Goal: Information Seeking & Learning: Learn about a topic

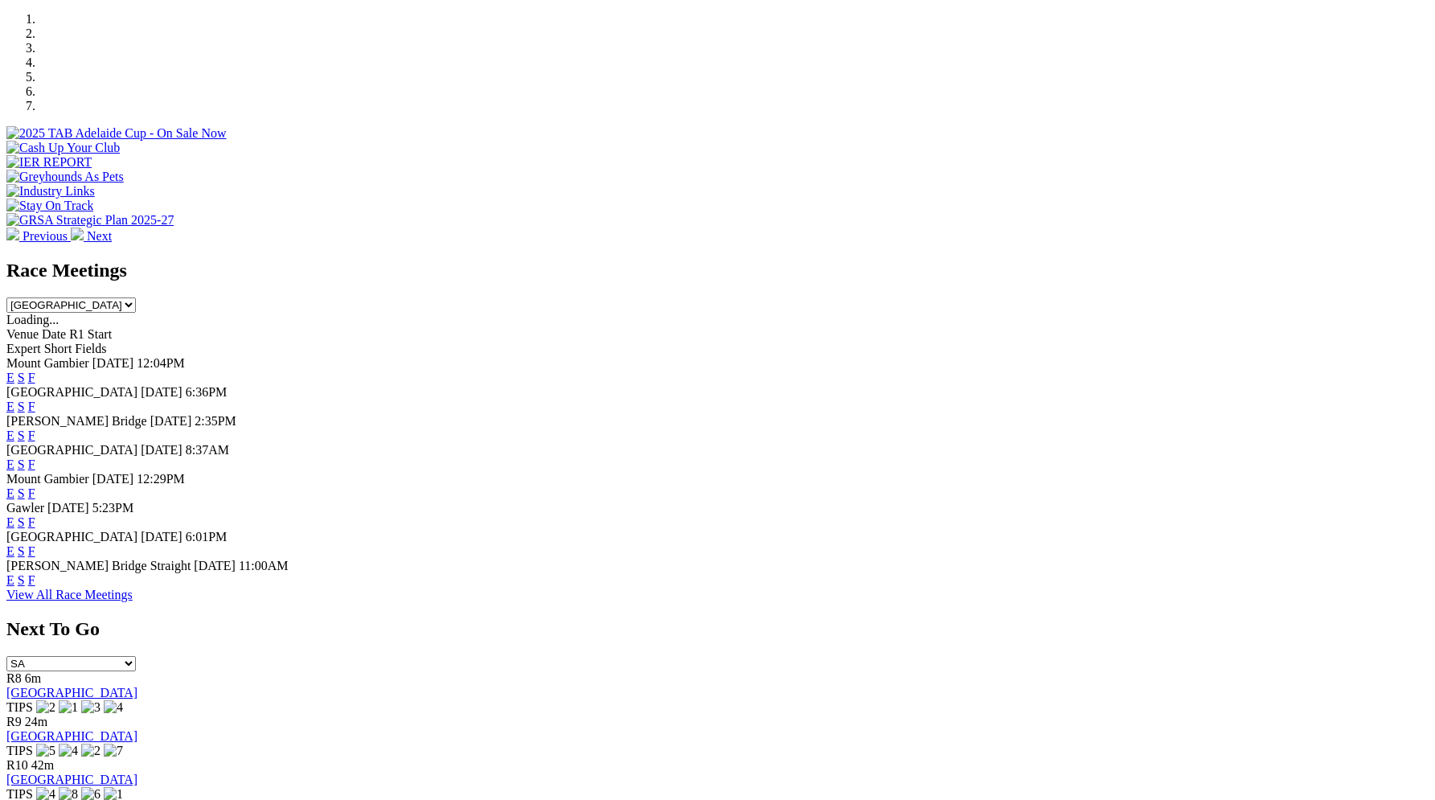
scroll to position [523, 0]
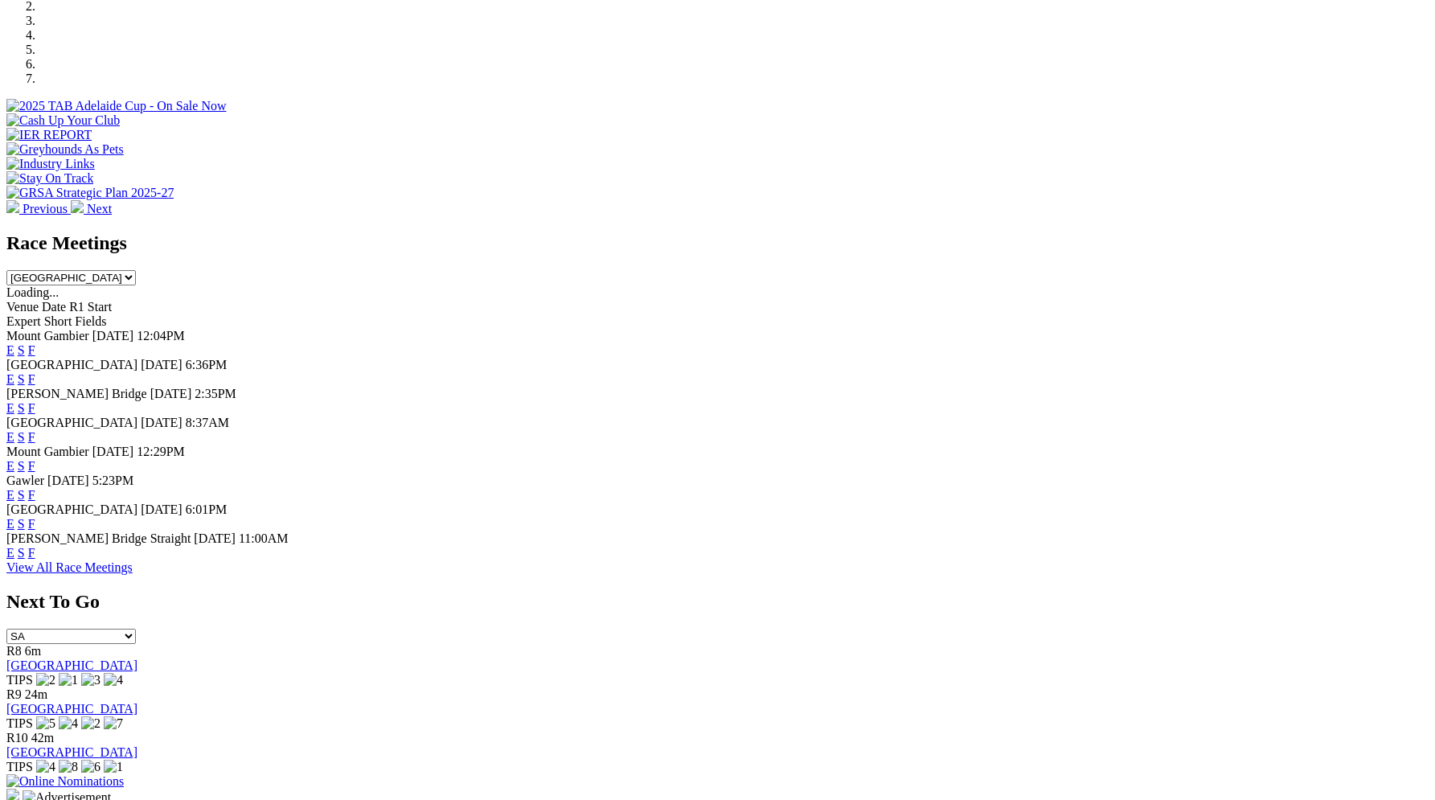
click at [35, 372] on link "F" at bounding box center [31, 379] width 7 height 14
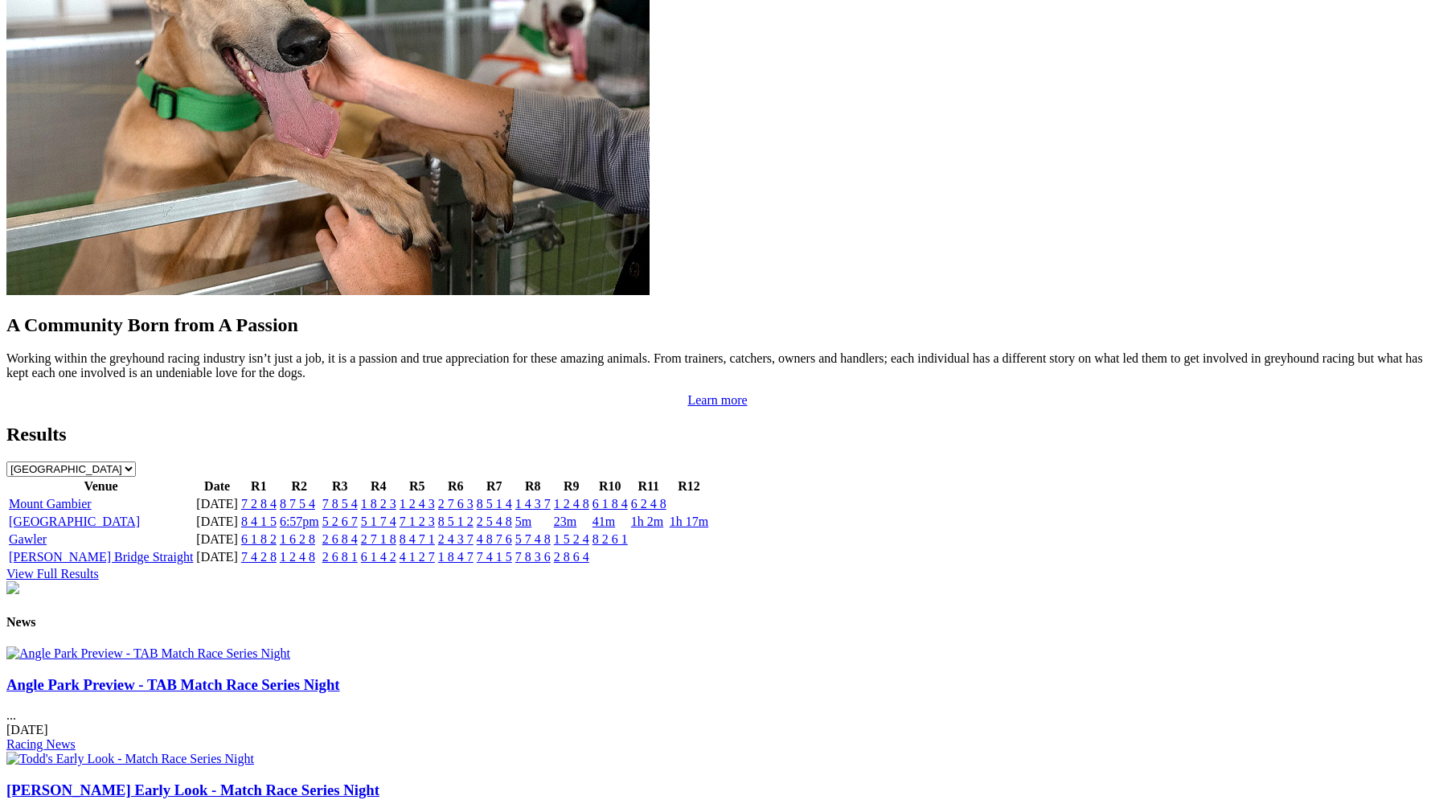
click at [277, 515] on link "8 4 1 5" at bounding box center [258, 522] width 35 height 14
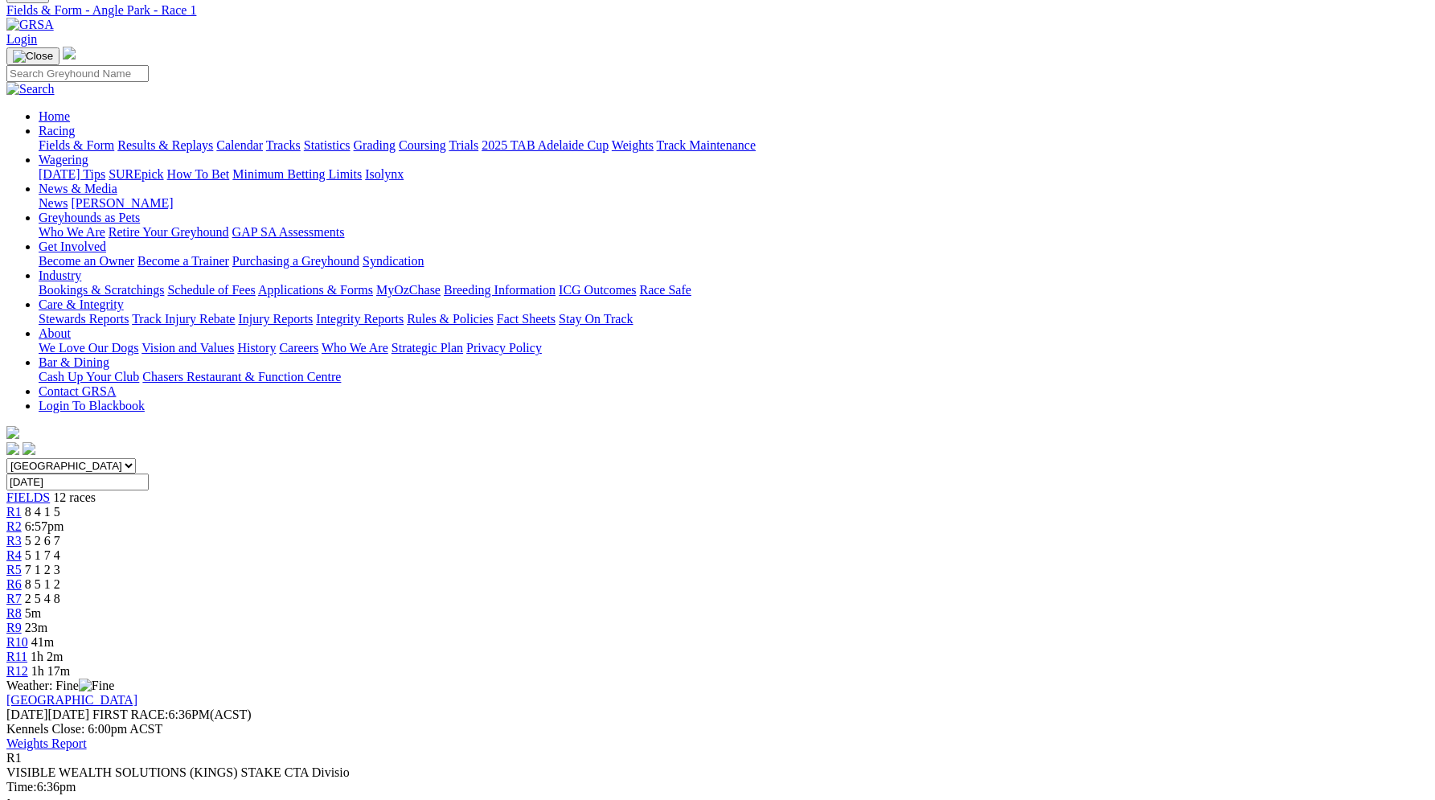
scroll to position [67, 0]
click at [64, 519] on span "6:57pm" at bounding box center [44, 526] width 39 height 14
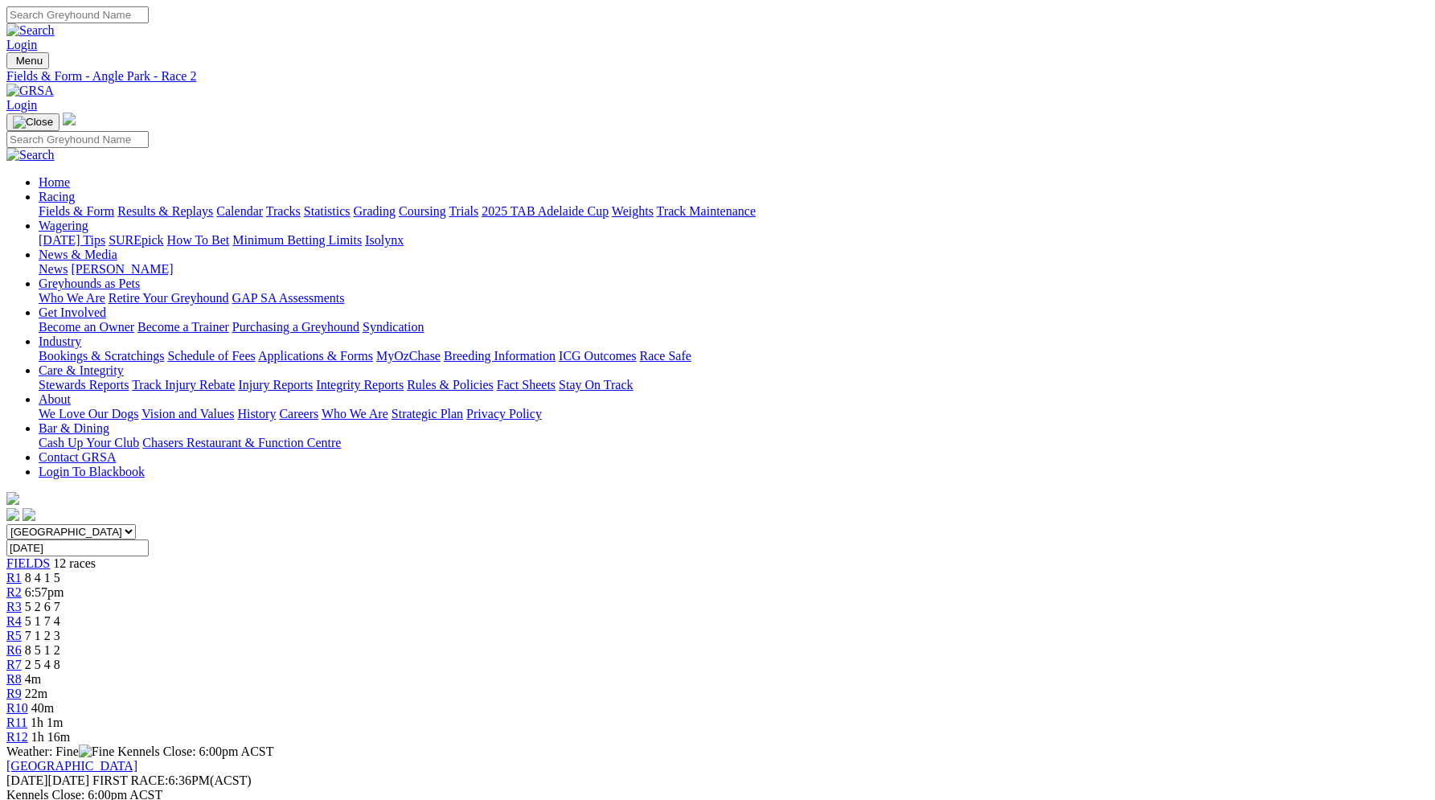
click at [515, 600] on div "R3 5 2 6 7" at bounding box center [717, 607] width 1422 height 14
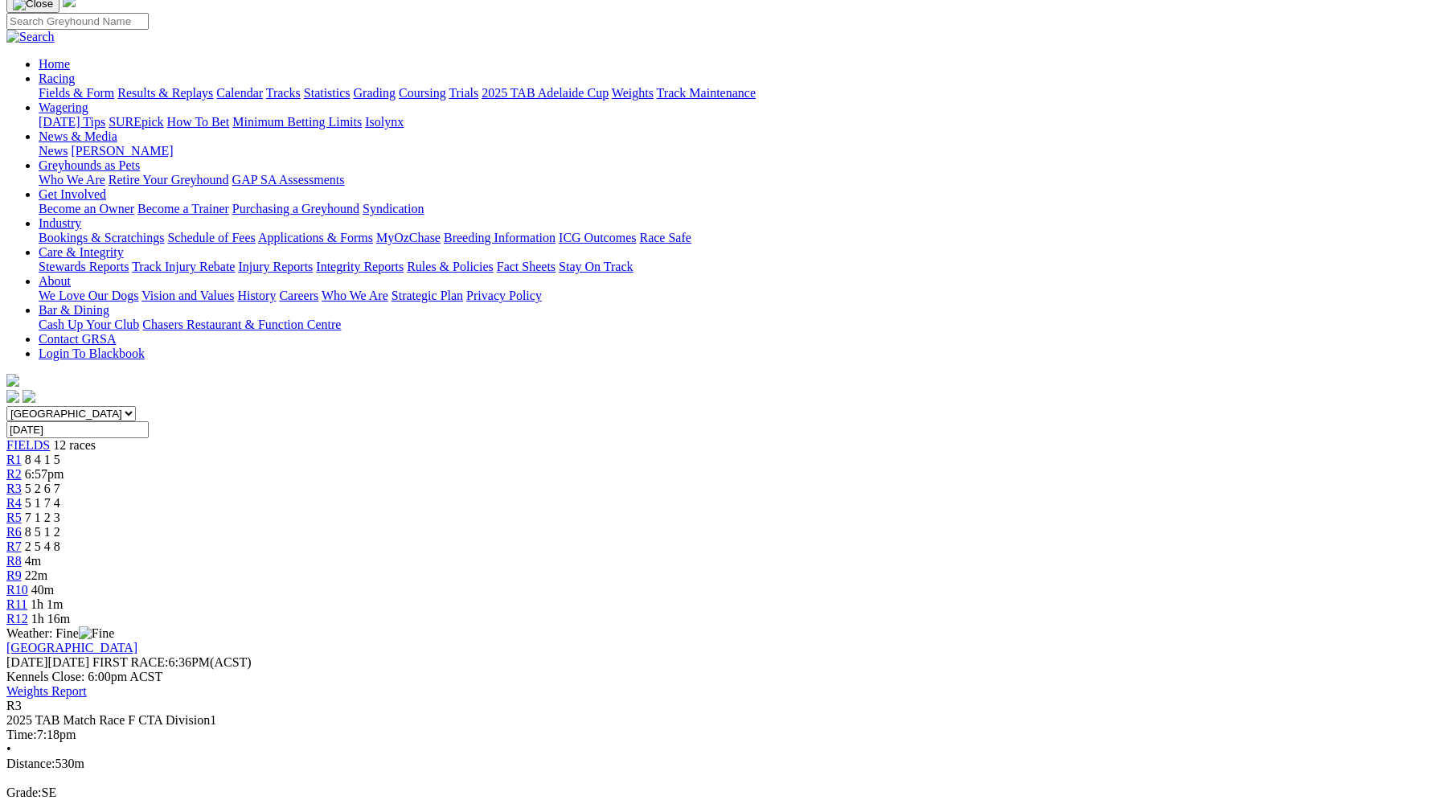
scroll to position [127, 0]
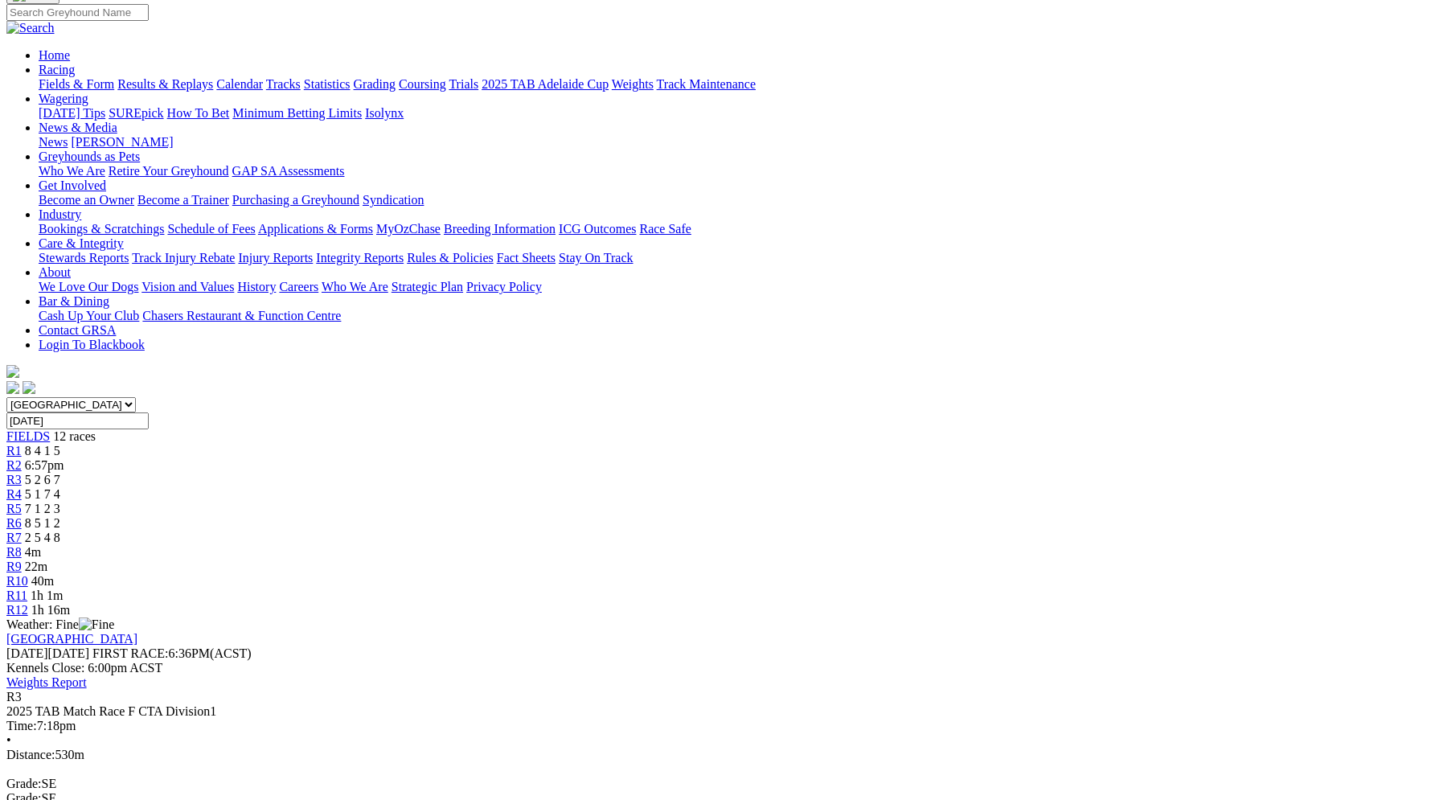
click at [60, 487] on span "5 1 7 4" at bounding box center [42, 494] width 35 height 14
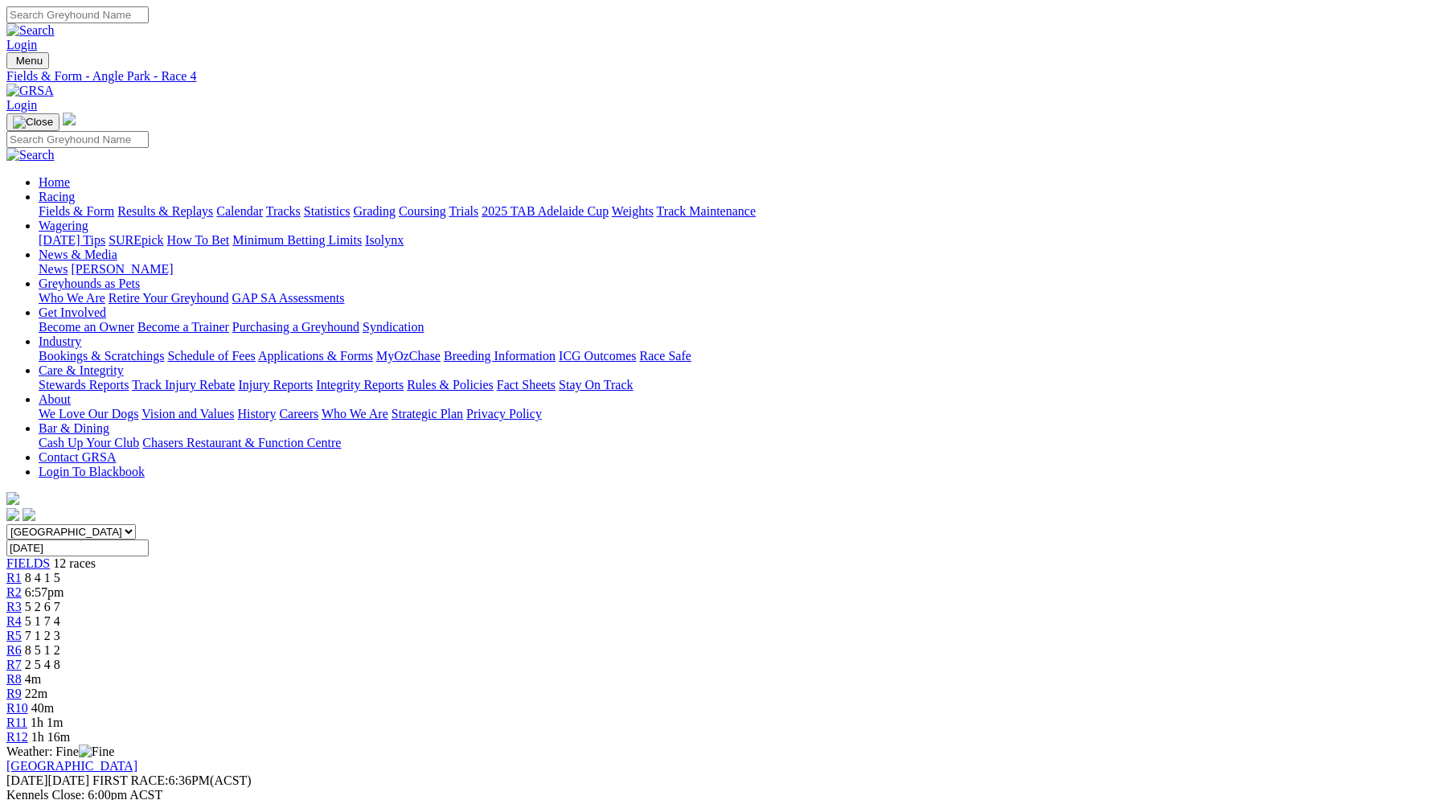
click at [22, 629] on span "R5" at bounding box center [13, 636] width 15 height 14
click at [728, 643] on div "R6 8 5 1 2" at bounding box center [717, 650] width 1422 height 14
click at [60, 658] on span "2 5 4 8" at bounding box center [42, 665] width 35 height 14
drag, startPoint x: 29, startPoint y: 269, endPoint x: 20, endPoint y: 178, distance: 91.3
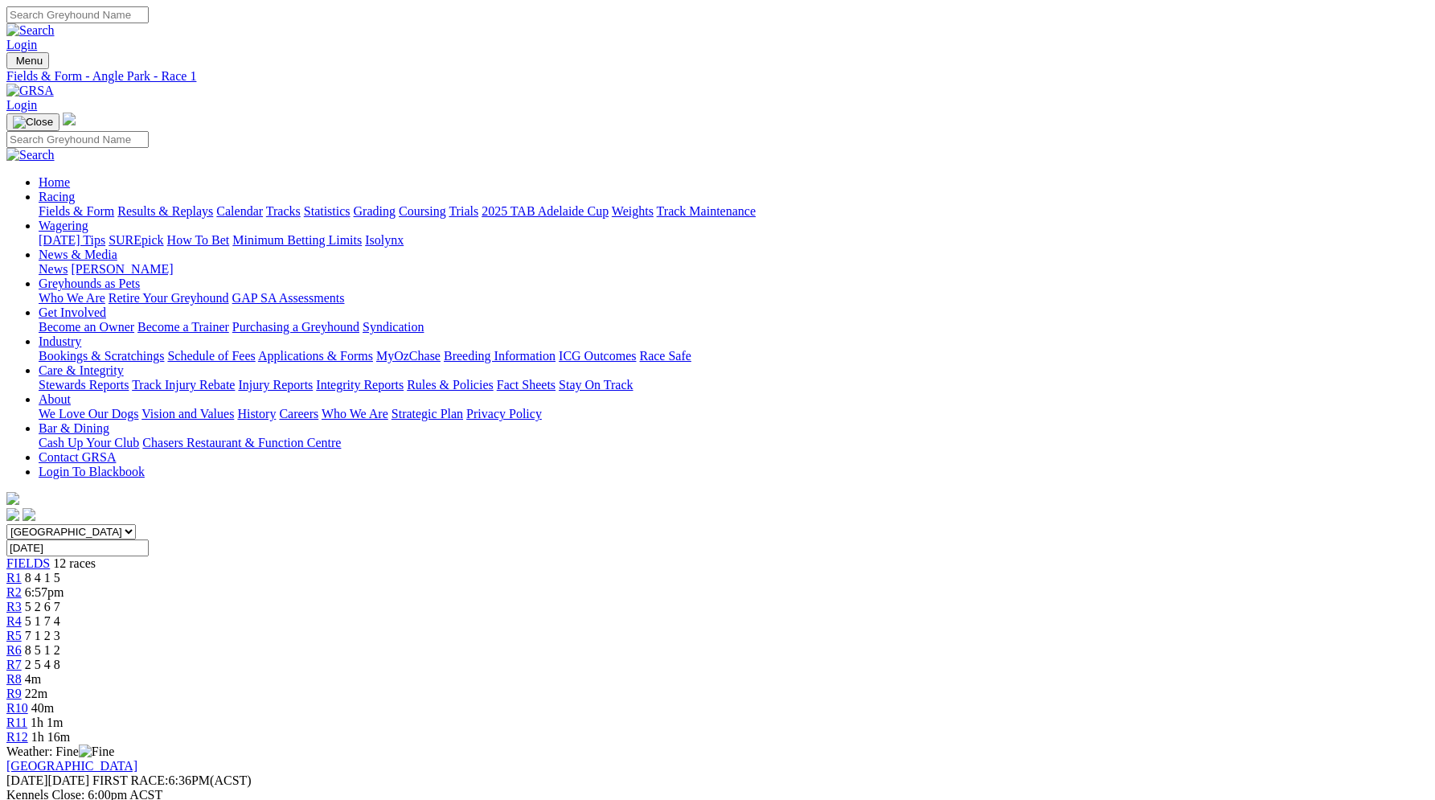
scroll to position [39, 0]
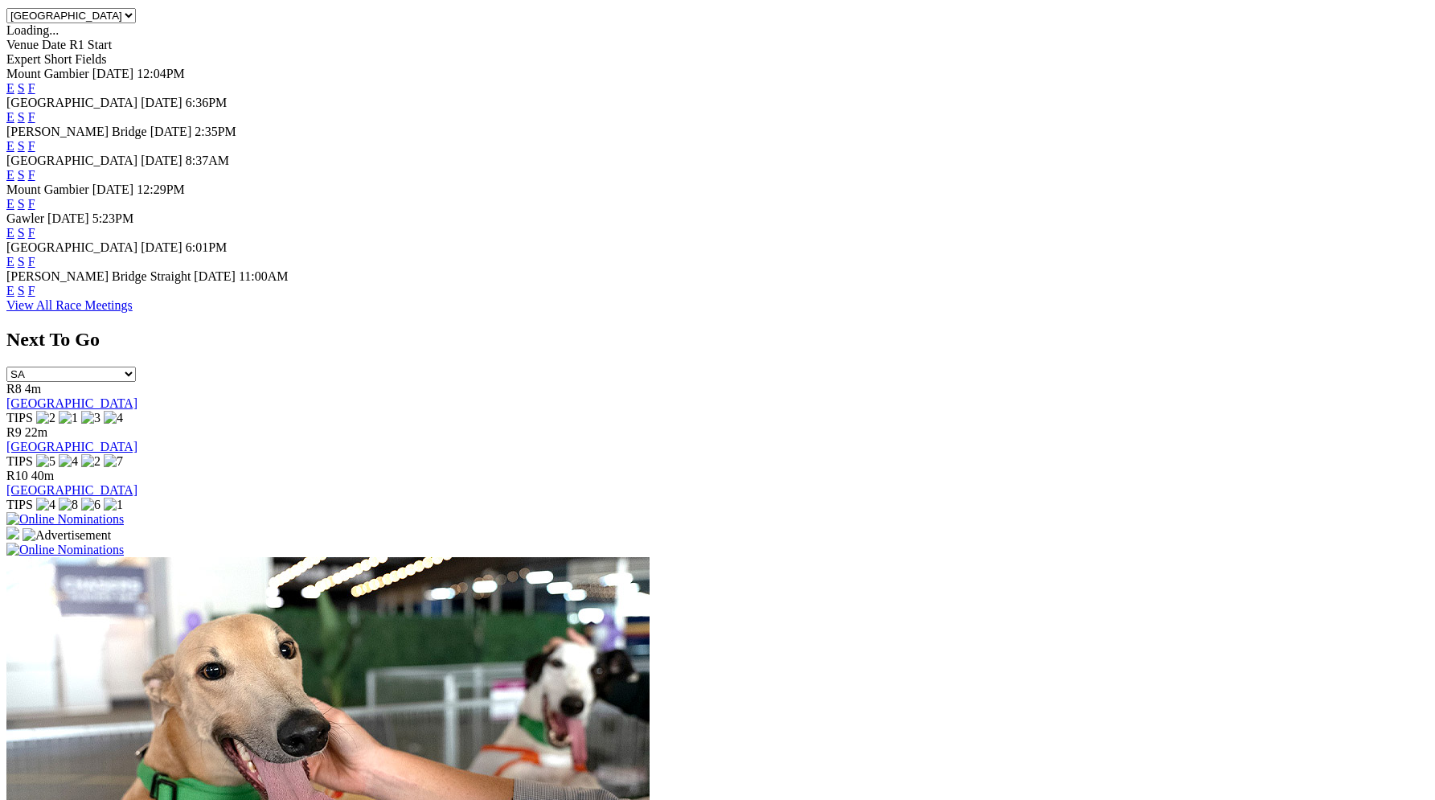
scroll to position [778, 0]
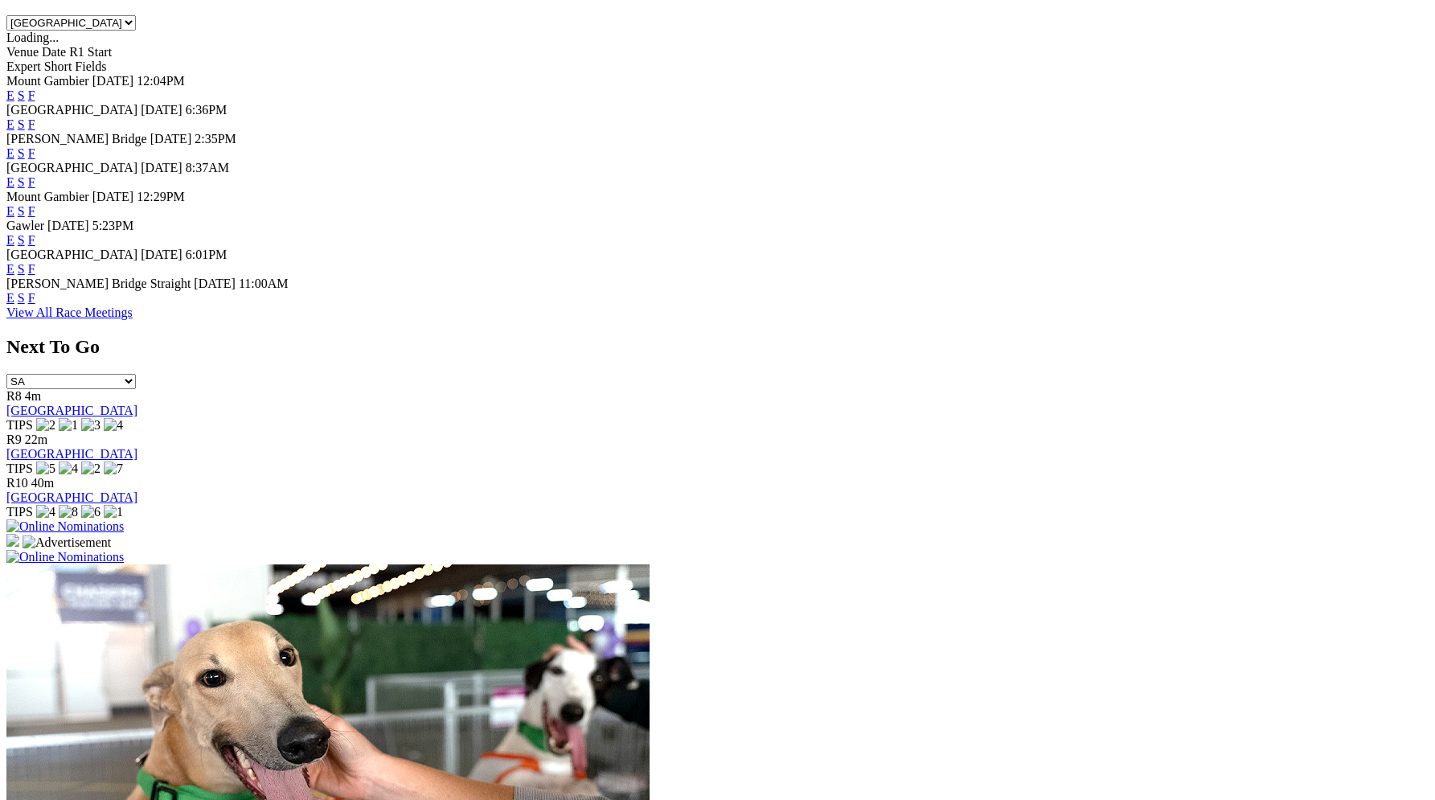
click at [35, 247] on link "F" at bounding box center [31, 240] width 7 height 14
